Goal: Task Accomplishment & Management: Manage account settings

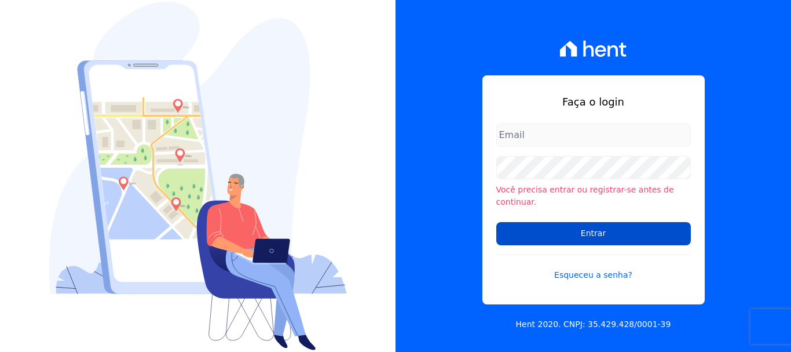
type input "[PERSON_NAME][EMAIL_ADDRESS][PERSON_NAME][DOMAIN_NAME]"
click at [573, 222] on input "Entrar" at bounding box center [593, 233] width 195 height 23
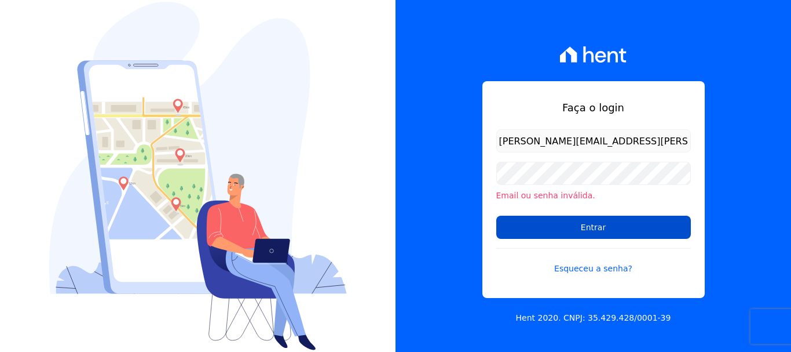
click at [582, 225] on input "Entrar" at bounding box center [593, 226] width 195 height 23
